Goal: Navigation & Orientation: Find specific page/section

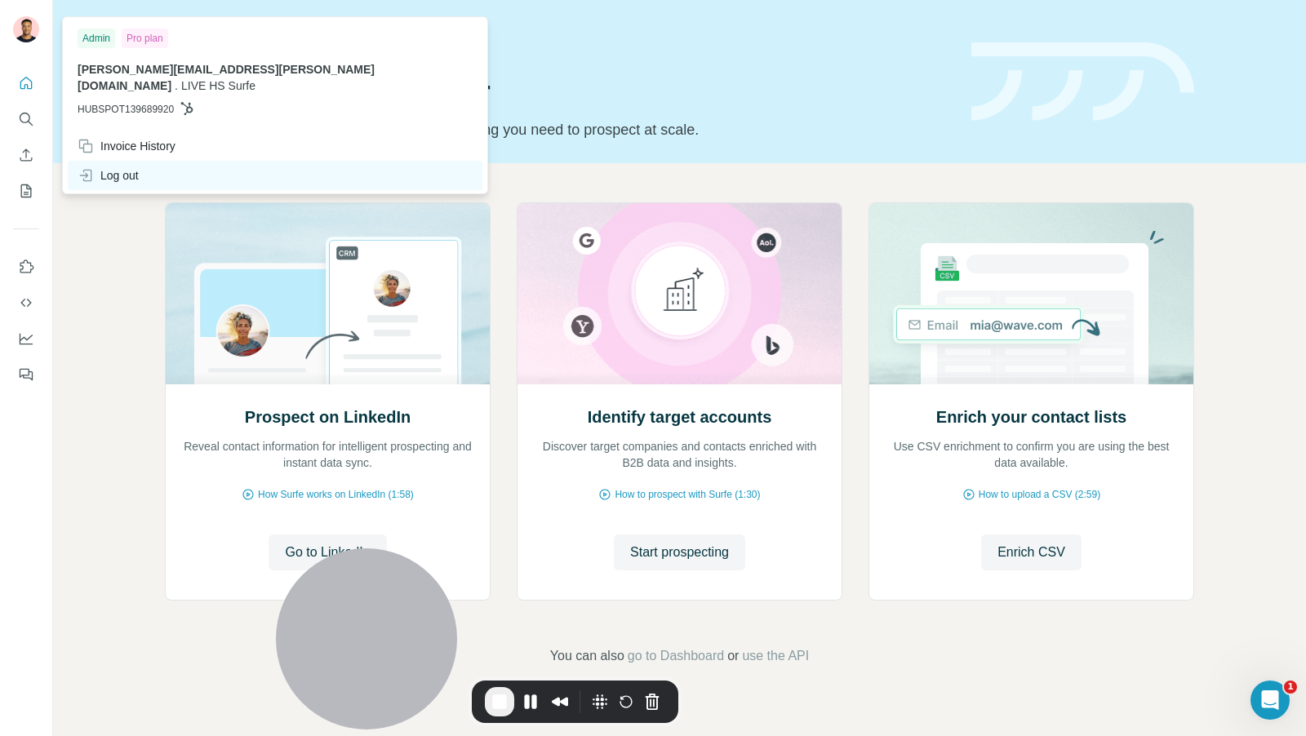
click at [129, 161] on div "Log out" at bounding box center [275, 175] width 415 height 29
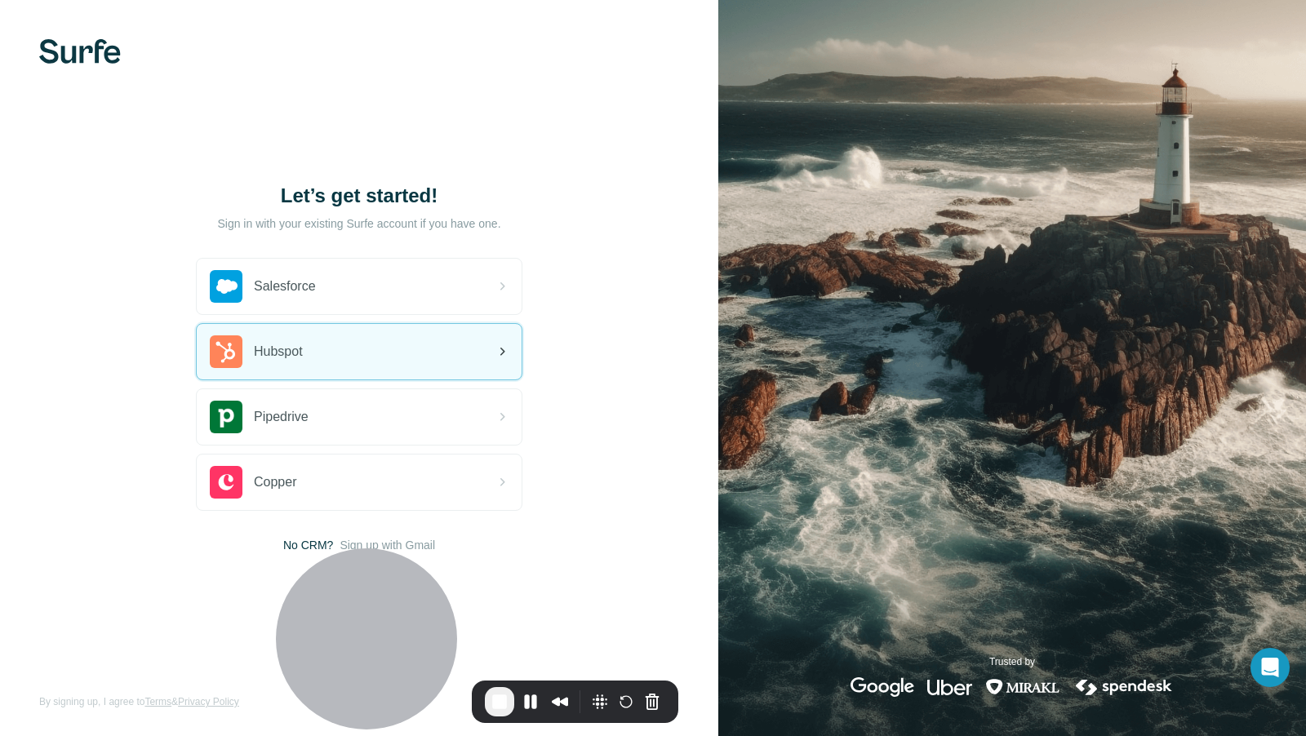
click at [369, 346] on div "Hubspot" at bounding box center [359, 352] width 325 height 56
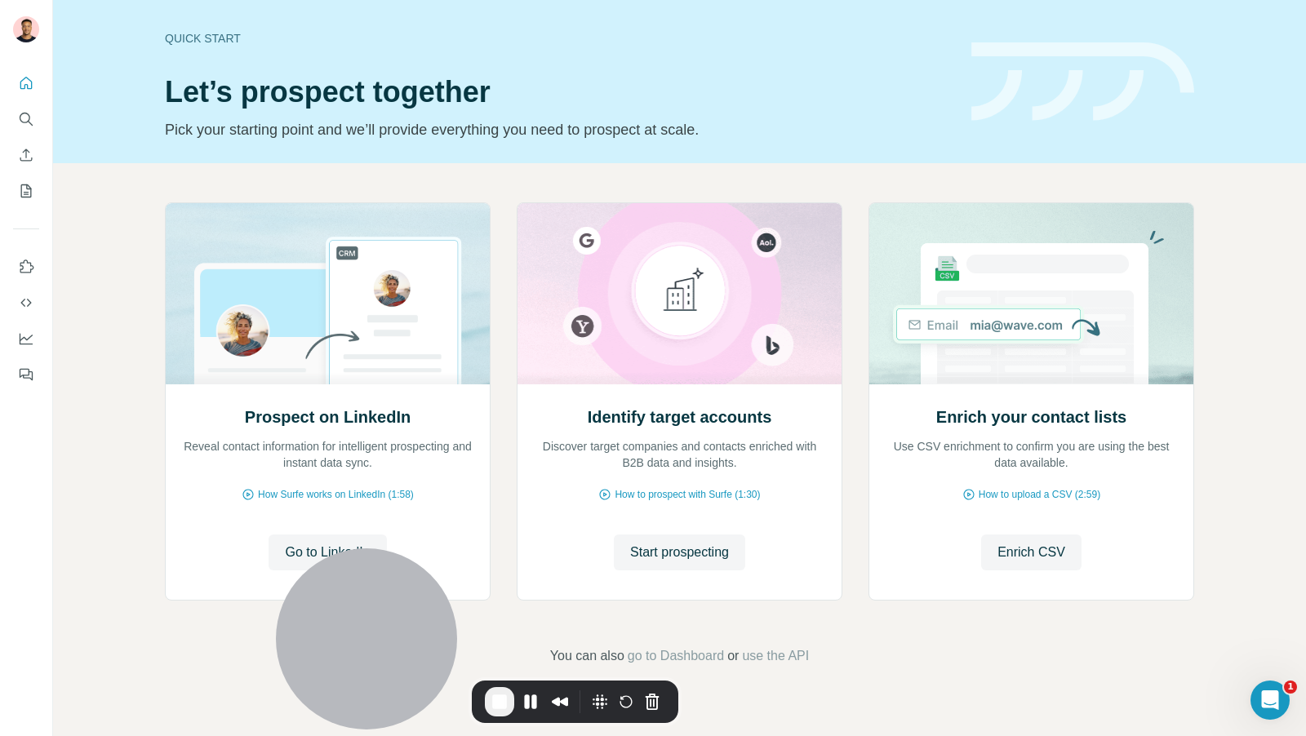
click at [1157, 35] on header "Quick start Let’s prospect together Pick your starting point and we’ll provide …" at bounding box center [679, 81] width 1029 height 119
